Goal: Information Seeking & Learning: Learn about a topic

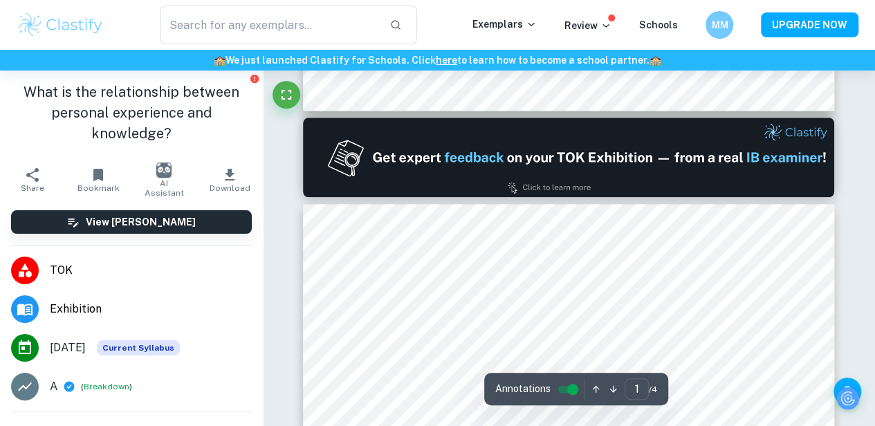
type input "2"
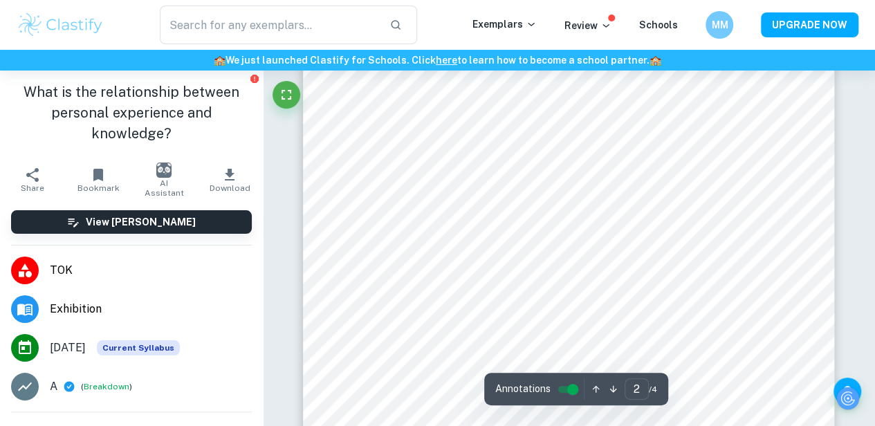
scroll to position [1111, 0]
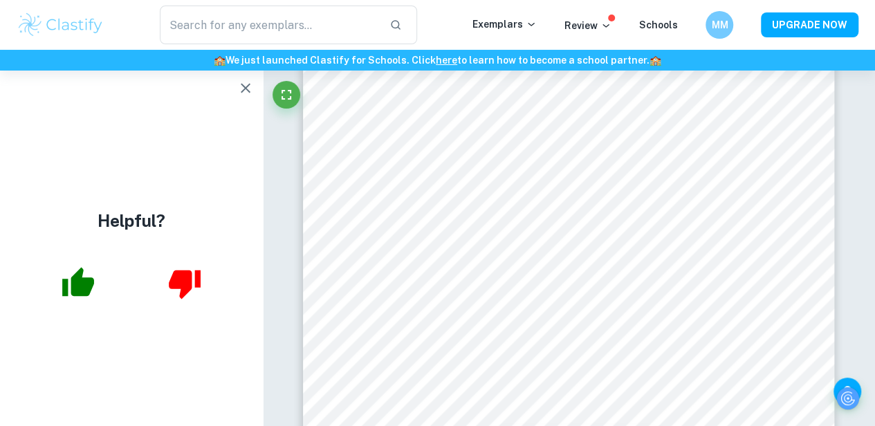
click at [69, 27] on img at bounding box center [61, 25] width 88 height 28
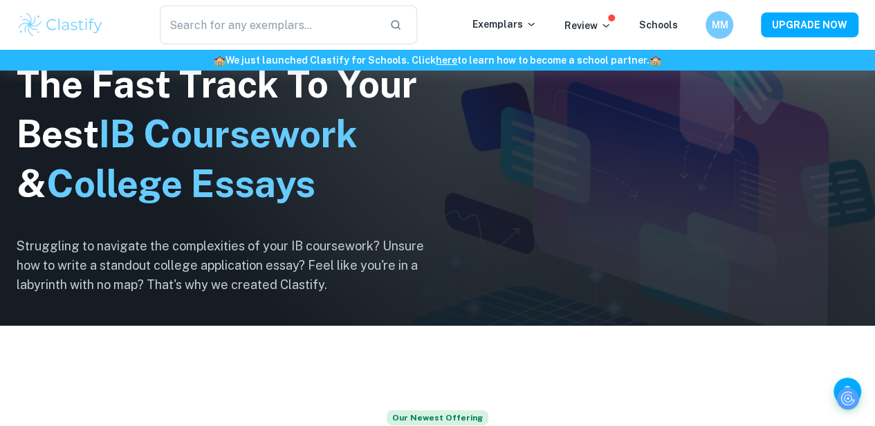
scroll to position [72, 0]
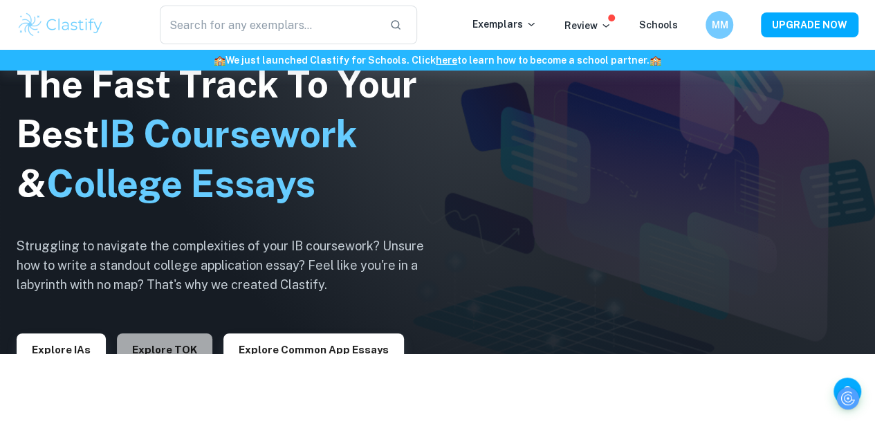
click at [183, 345] on button "Explore TOK" at bounding box center [164, 349] width 95 height 33
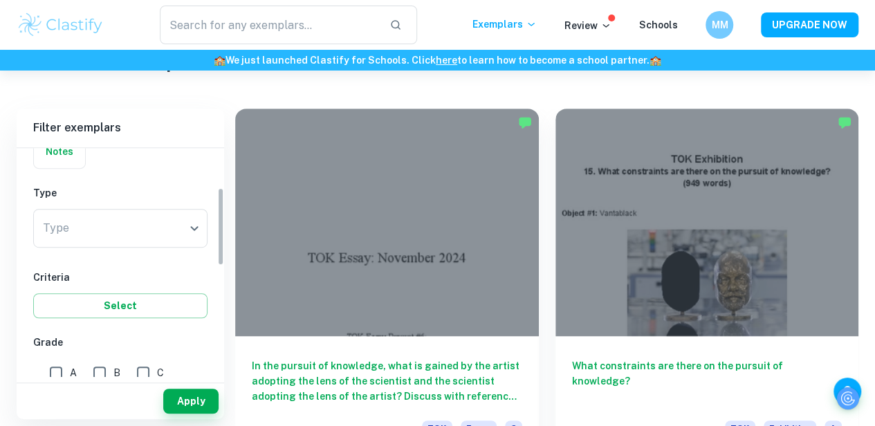
scroll to position [122, 0]
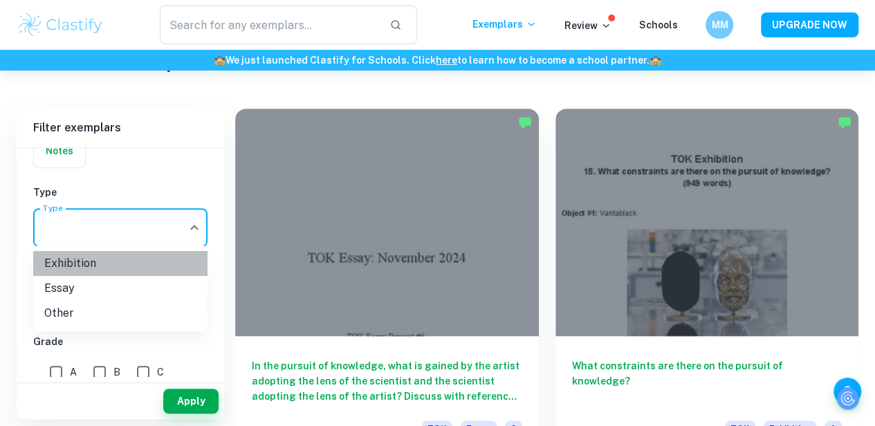
click at [180, 254] on li "Exhibition" at bounding box center [120, 263] width 174 height 25
type input "Exhibition"
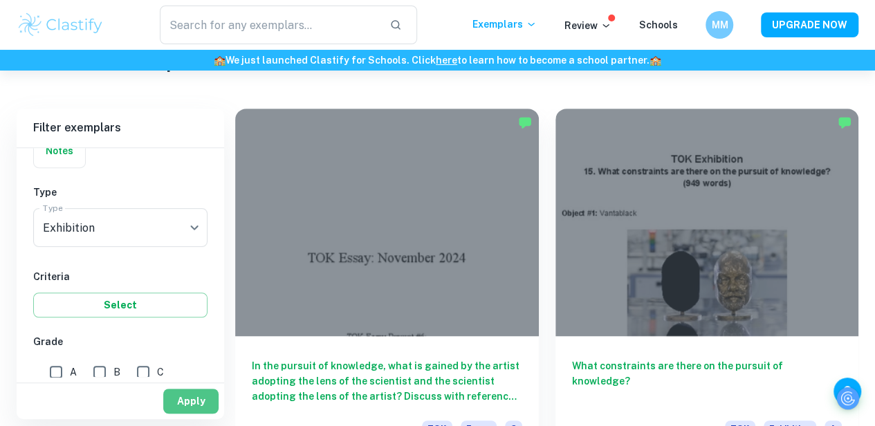
click at [185, 414] on button "Apply" at bounding box center [190, 401] width 55 height 25
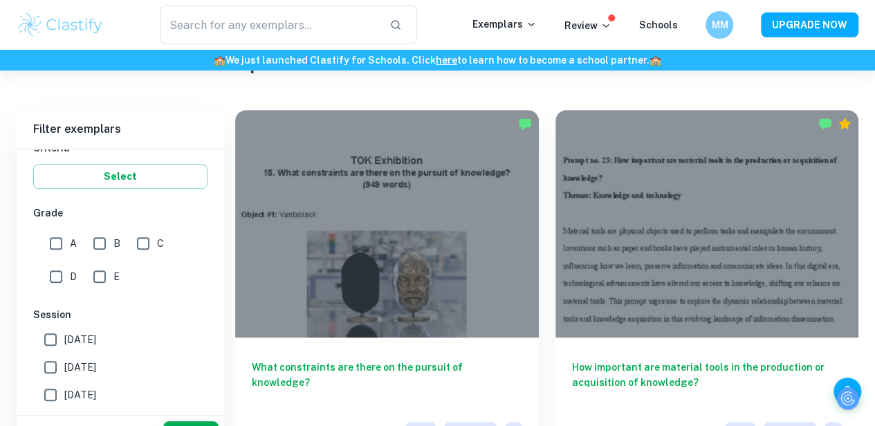
scroll to position [593, 0]
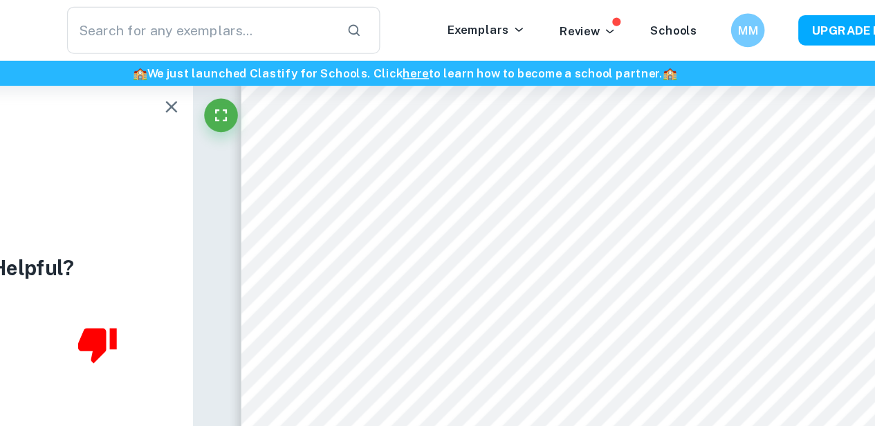
scroll to position [2229, 0]
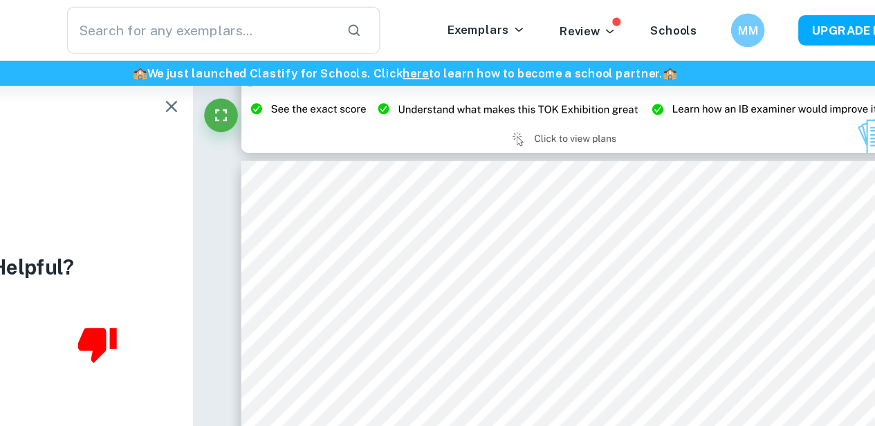
type input "2"
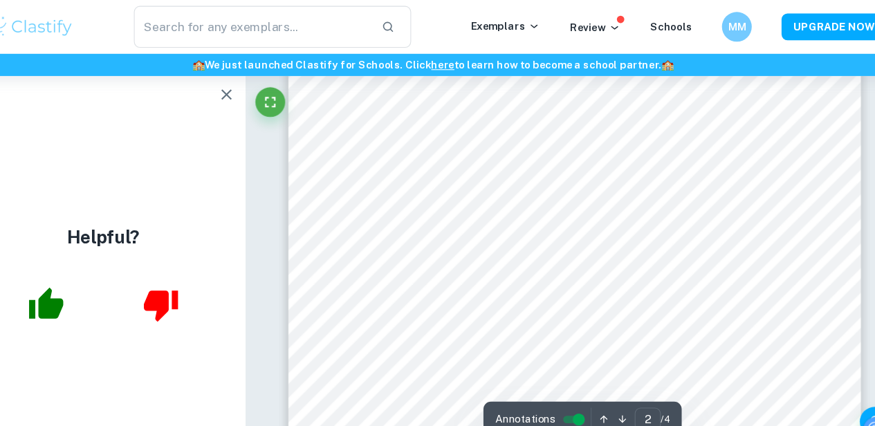
scroll to position [1079, 0]
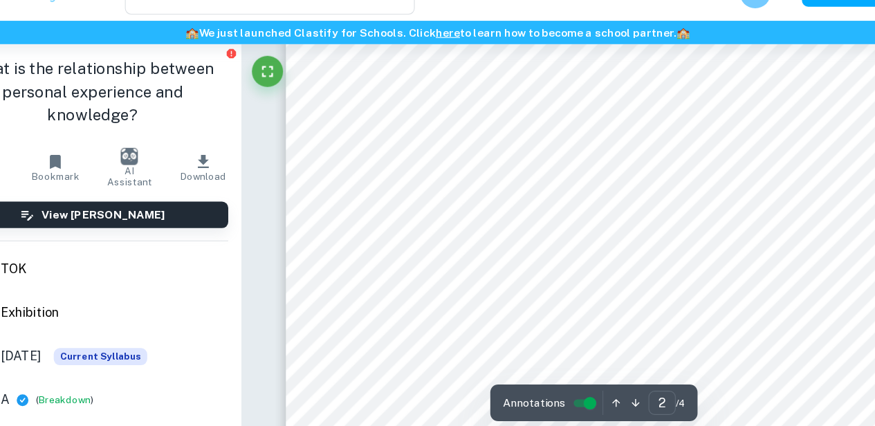
scroll to position [1110, 0]
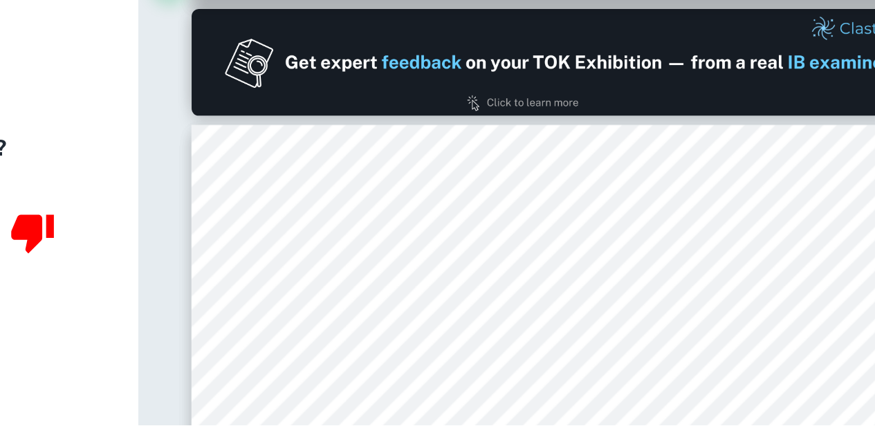
scroll to position [661, 10]
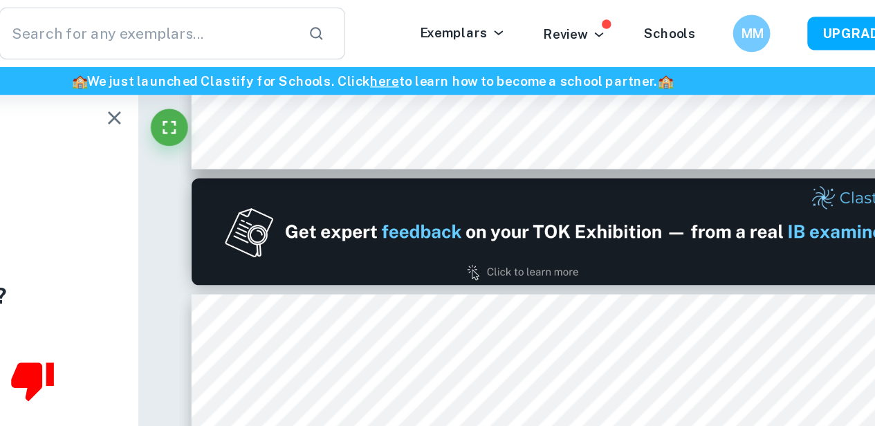
type input "1"
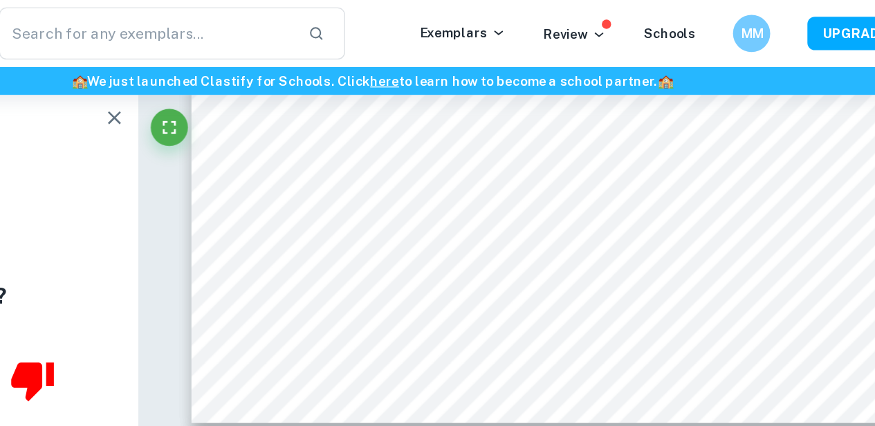
scroll to position [457, 10]
